Goal: Task Accomplishment & Management: Complete application form

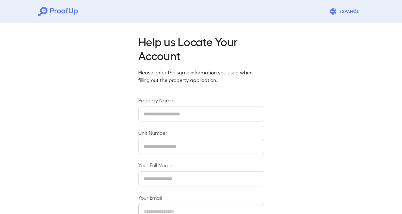
type input "**********"
type input "****"
type input "**********"
